Goal: Navigation & Orientation: Find specific page/section

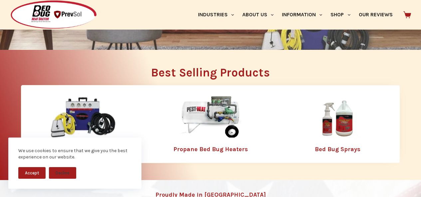
scroll to position [139, 0]
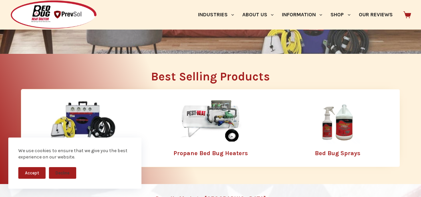
click at [407, 17] on icon at bounding box center [407, 15] width 8 height 8
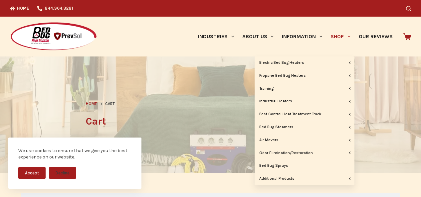
click at [335, 33] on link "Shop" at bounding box center [340, 37] width 28 height 40
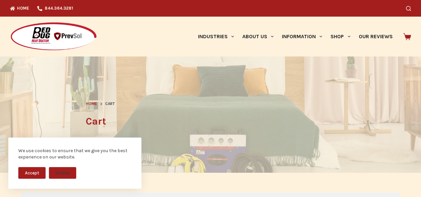
click at [408, 38] on icon at bounding box center [407, 36] width 8 height 7
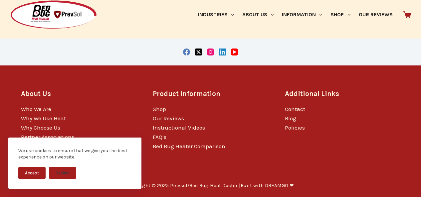
scroll to position [238, 0]
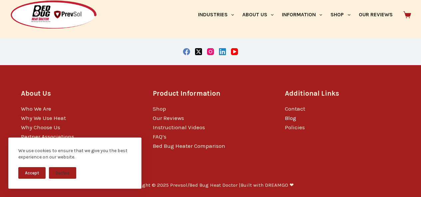
click at [292, 119] on link "Blog" at bounding box center [290, 118] width 11 height 7
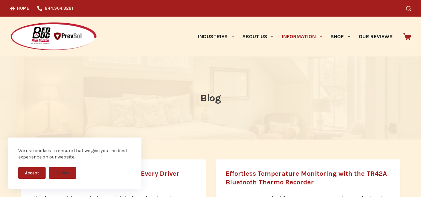
click at [408, 36] on icon at bounding box center [407, 36] width 8 height 7
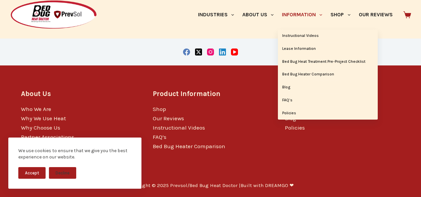
scroll to position [238, 0]
